Goal: Task Accomplishment & Management: Manage account settings

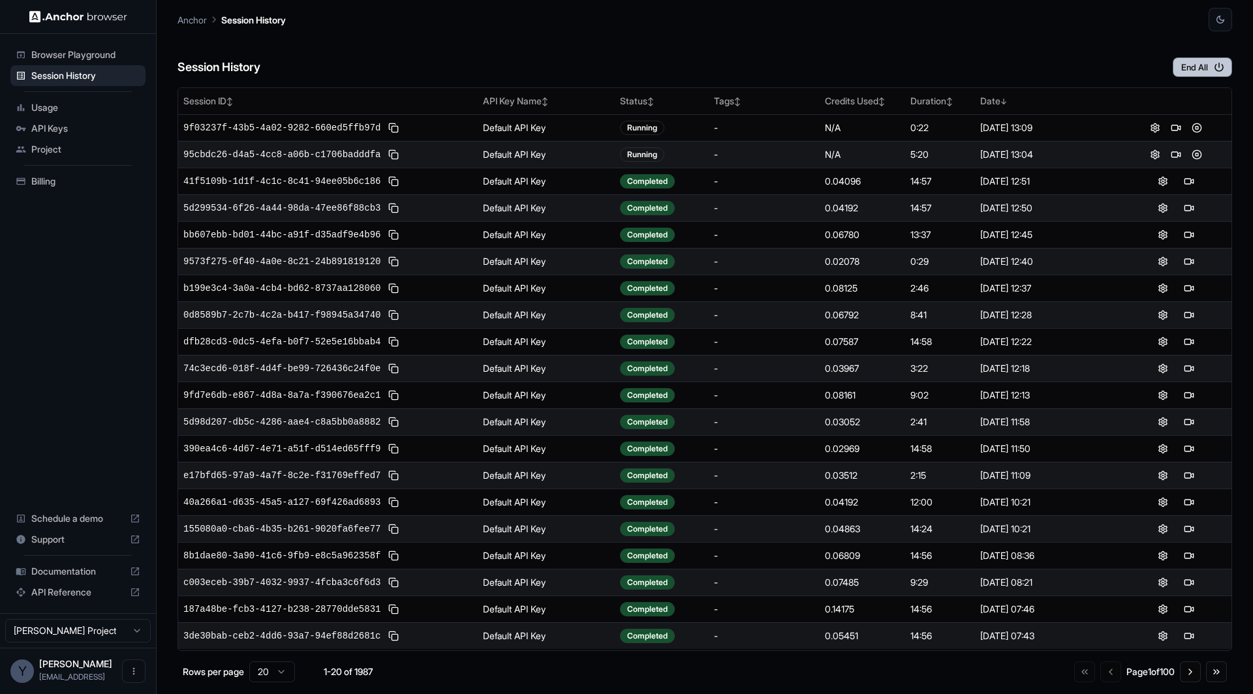
click at [1209, 60] on button "End All" at bounding box center [1202, 67] width 59 height 20
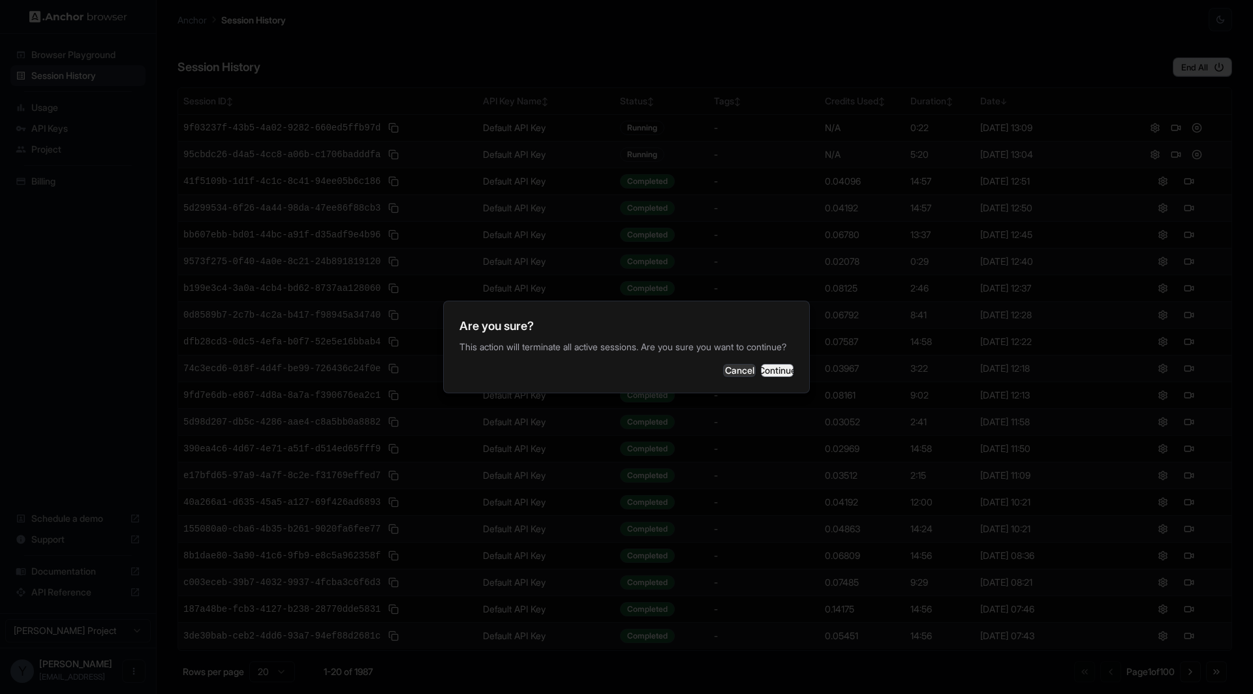
click at [771, 375] on button "Continue" at bounding box center [777, 370] width 33 height 13
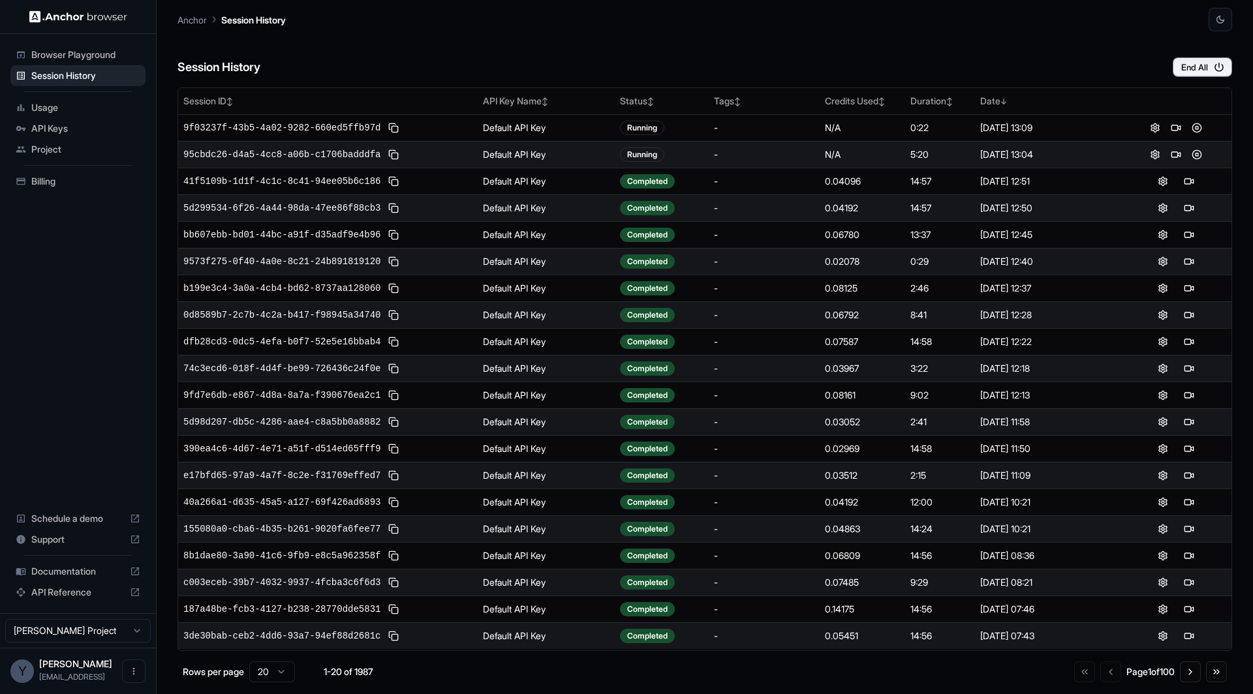
click at [65, 181] on span "Billing" at bounding box center [85, 181] width 109 height 13
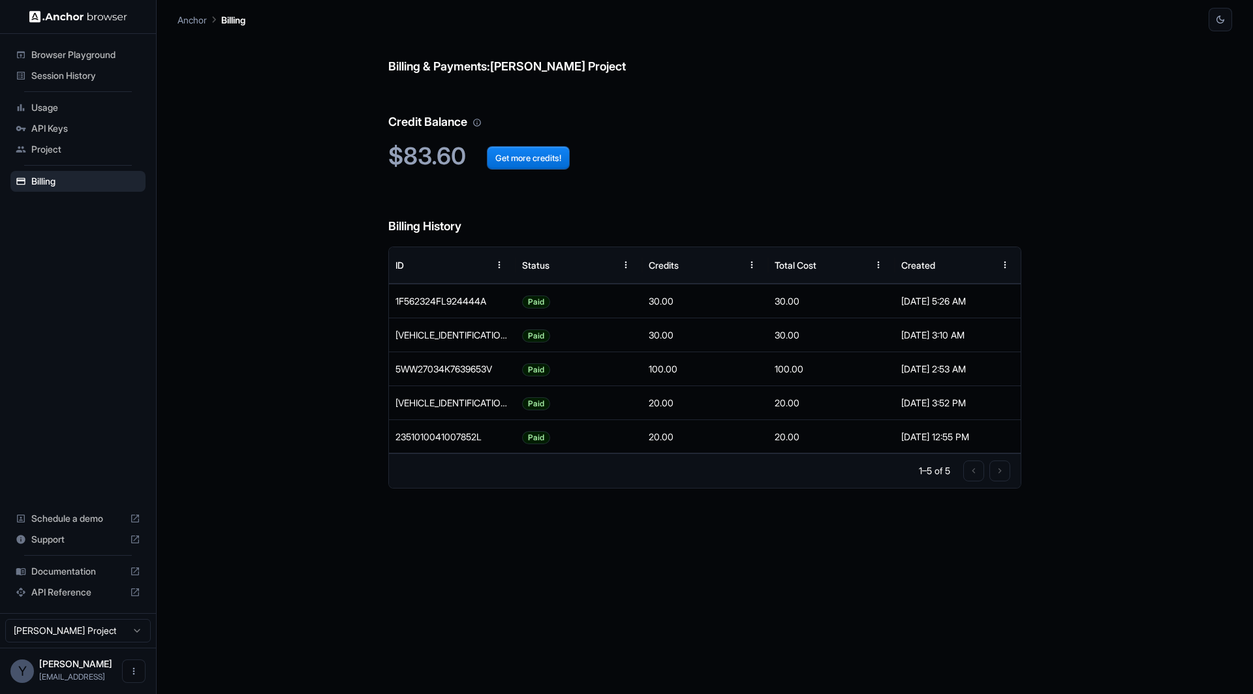
click at [494, 185] on div "Billing & Payments: [PERSON_NAME] Project Credit Balance $83.60 Get more credit…" at bounding box center [704, 362] width 633 height 663
click at [217, 176] on div "Billing & Payments: Yuma Heymans Project Credit Balance $83.60 Get more credits…" at bounding box center [704, 362] width 1054 height 663
click at [99, 70] on span "Session History" at bounding box center [85, 75] width 109 height 13
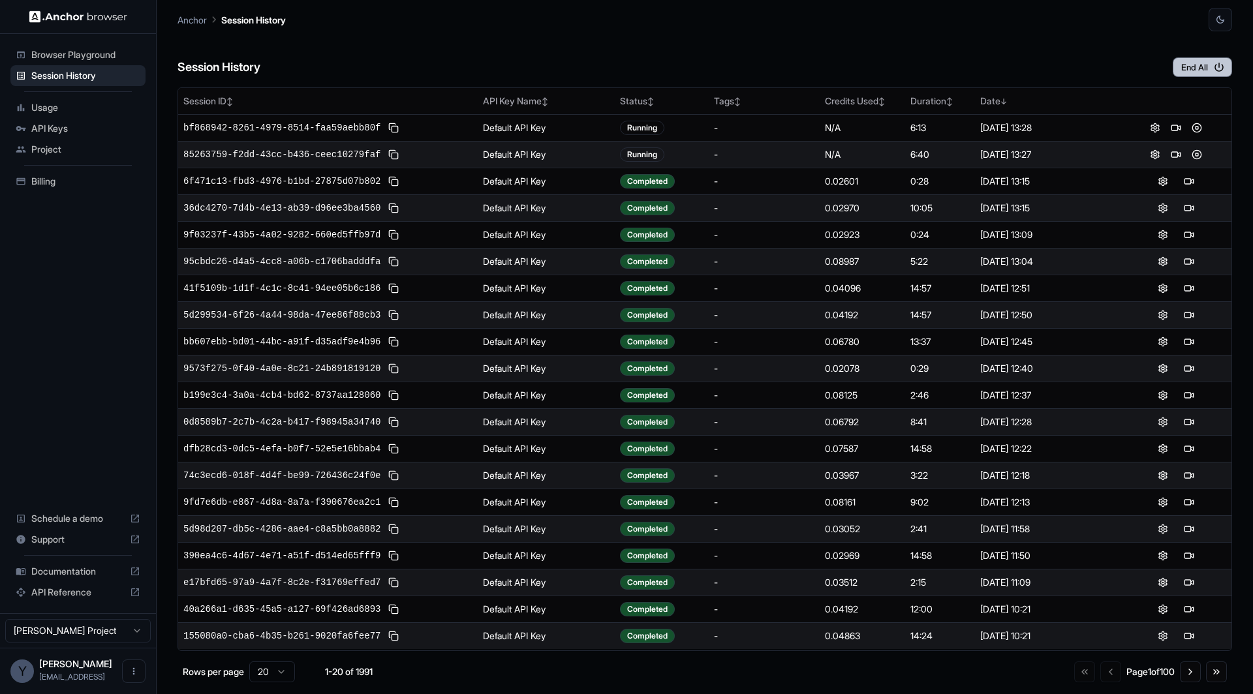
click at [1186, 72] on button "End All" at bounding box center [1202, 67] width 59 height 20
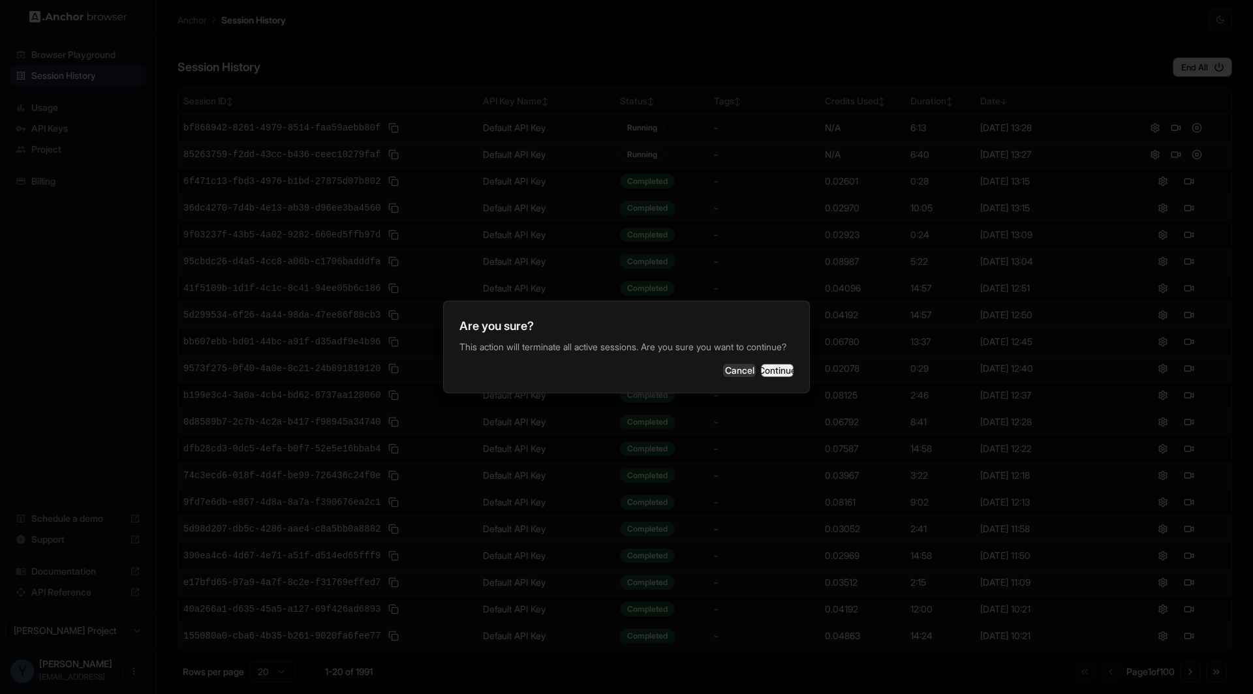
click at [773, 375] on button "Continue" at bounding box center [777, 370] width 33 height 13
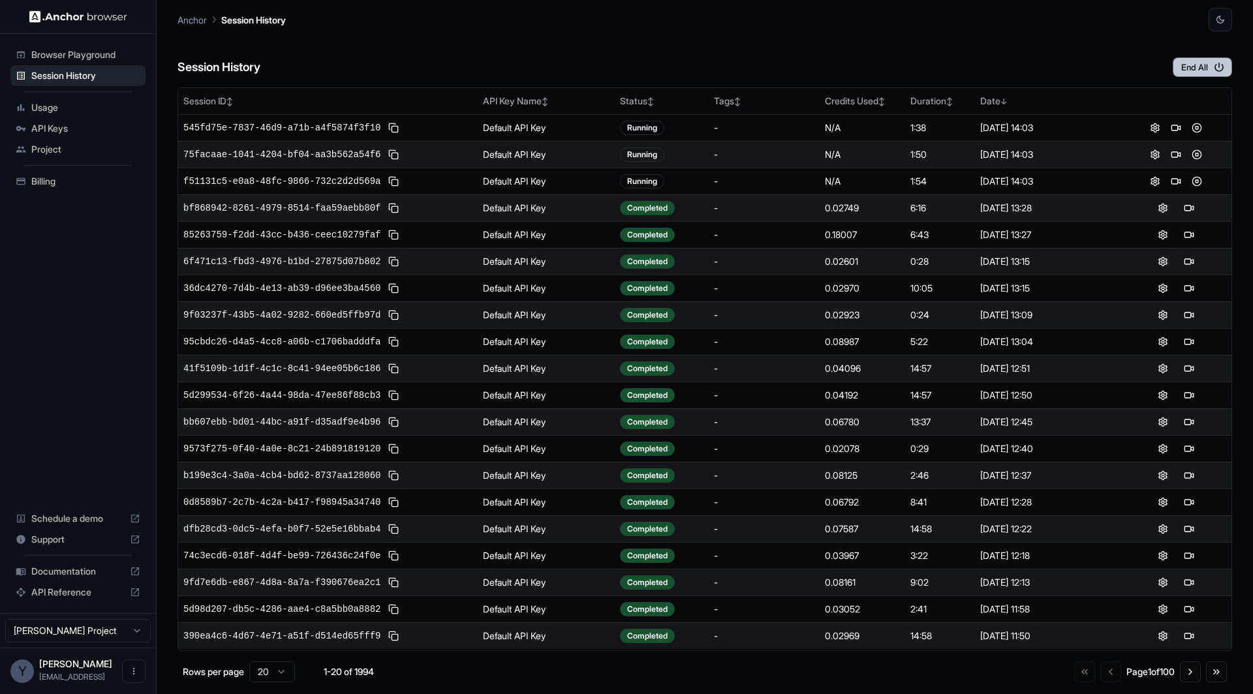
click at [1186, 70] on button "End All" at bounding box center [1202, 67] width 59 height 20
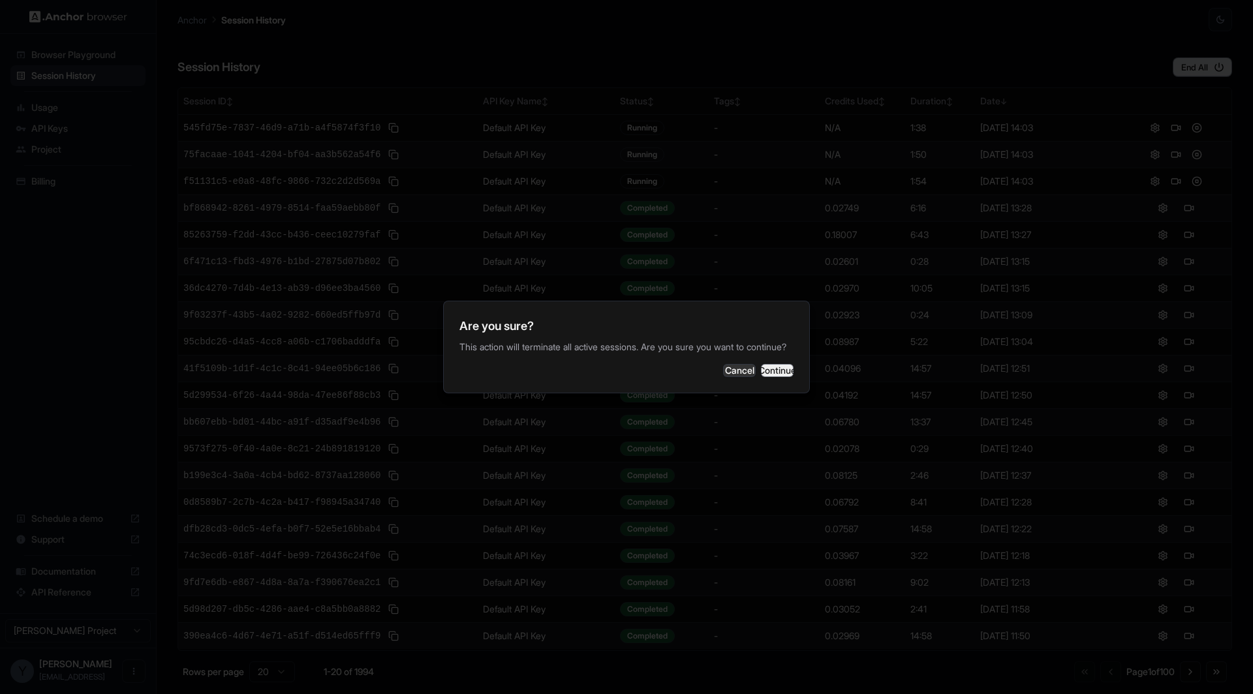
click at [769, 373] on button "Continue" at bounding box center [777, 370] width 33 height 13
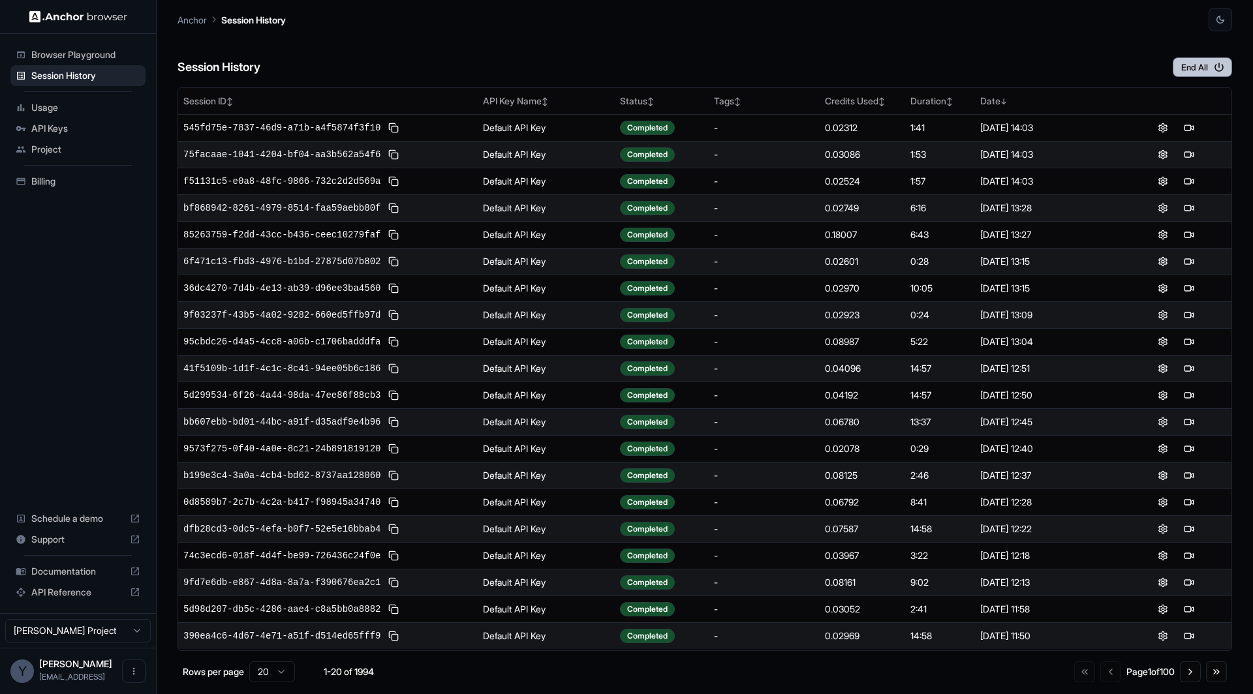
click at [1192, 65] on button "End All" at bounding box center [1202, 67] width 59 height 20
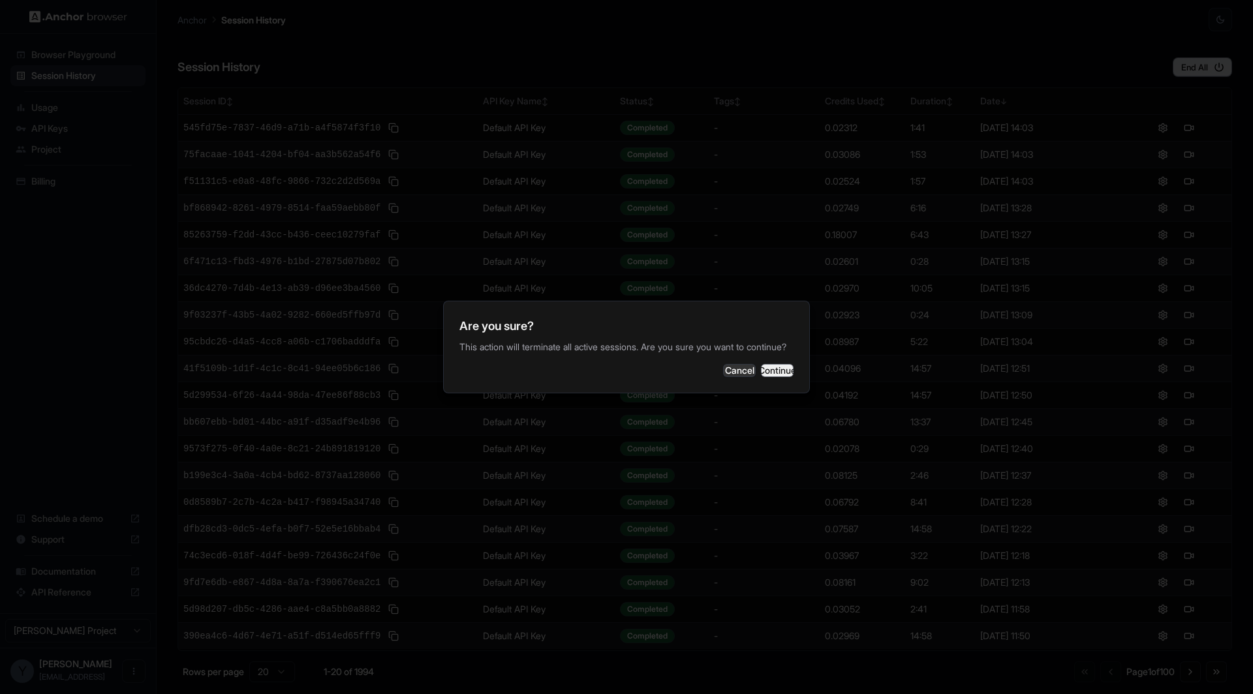
click at [776, 373] on button "Continue" at bounding box center [777, 370] width 33 height 13
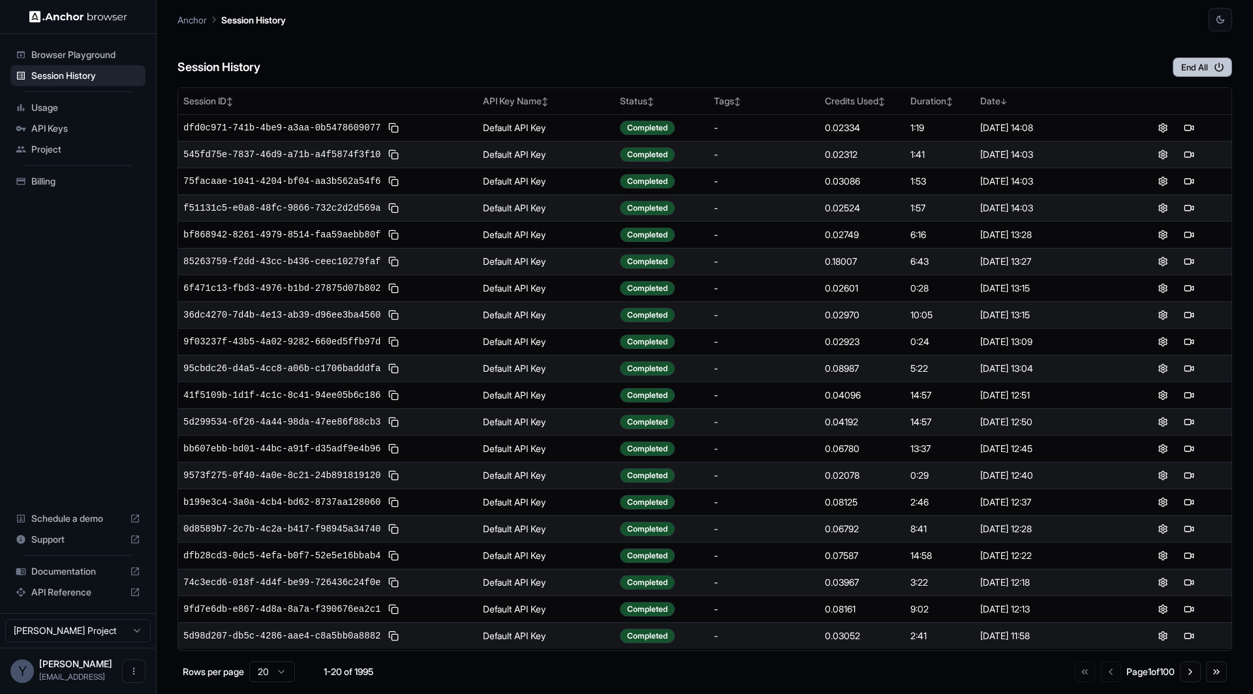
click at [1197, 75] on button "End All" at bounding box center [1202, 67] width 59 height 20
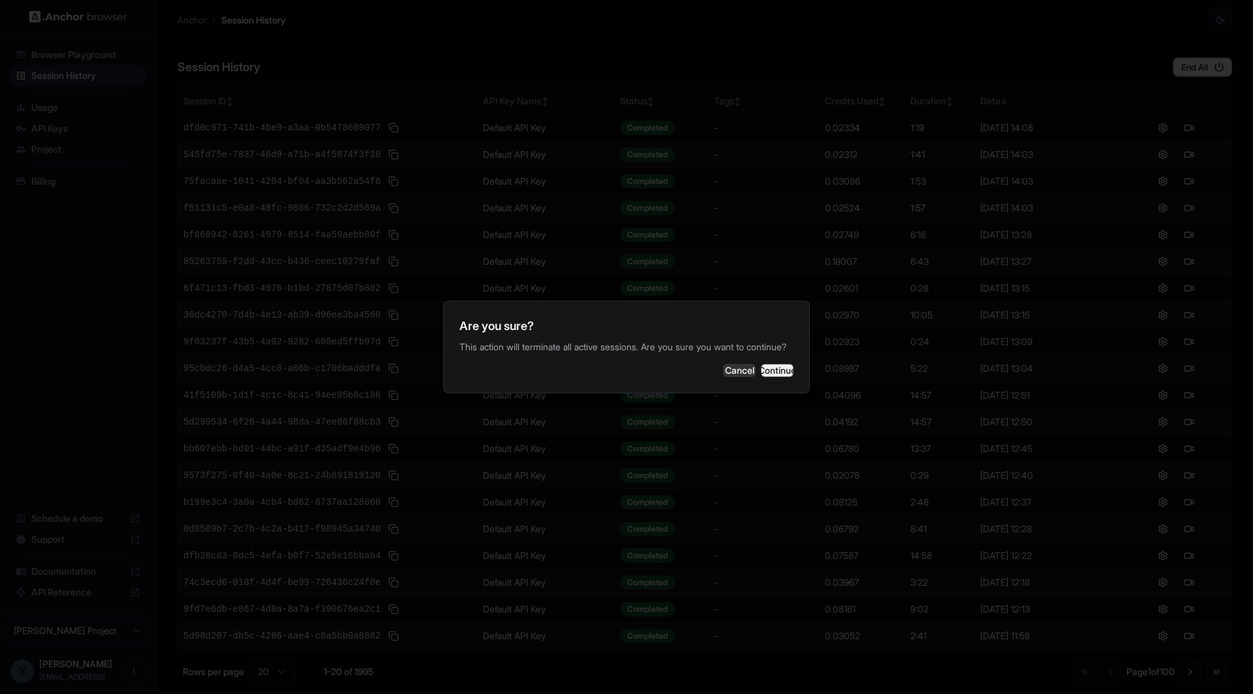
click at [783, 377] on button "Continue" at bounding box center [777, 370] width 33 height 13
